Goal: Information Seeking & Learning: Learn about a topic

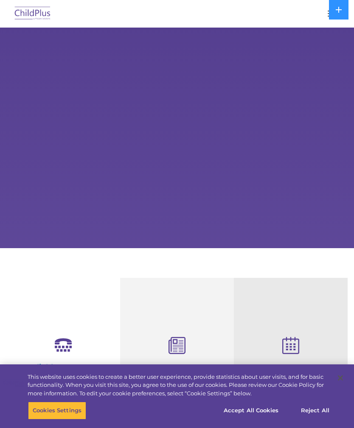
select select "MEDIUM"
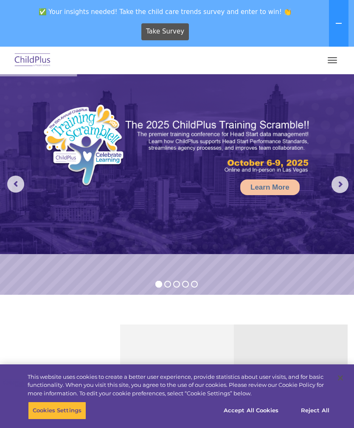
click at [331, 59] on button "button" at bounding box center [332, 60] width 18 height 14
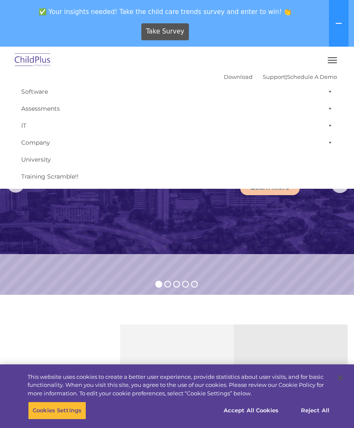
click at [281, 294] on rs-slide "Learn More" at bounding box center [177, 184] width 354 height 220
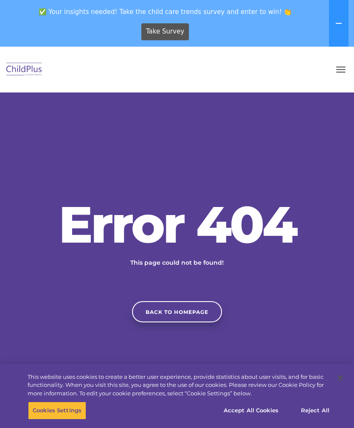
click at [180, 322] on link "Back to homepage" at bounding box center [177, 311] width 90 height 21
click at [313, 411] on button "Reject All" at bounding box center [314, 410] width 53 height 18
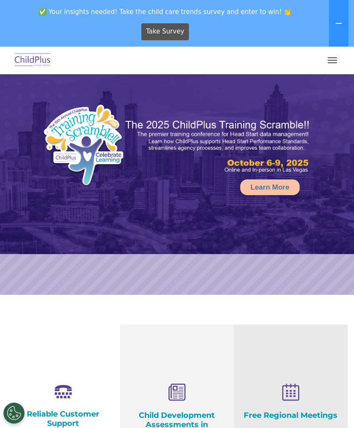
select select "MEDIUM"
click at [333, 60] on span "button" at bounding box center [331, 60] width 9 height 1
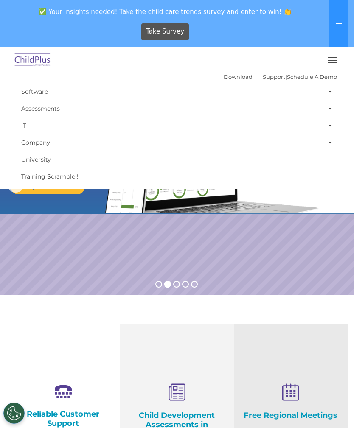
click at [247, 253] on rs-slide "Request a Demo The Future of ChildPlus is Here! Boost your productivity and str…" at bounding box center [177, 184] width 354 height 220
